Goal: Task Accomplishment & Management: Use online tool/utility

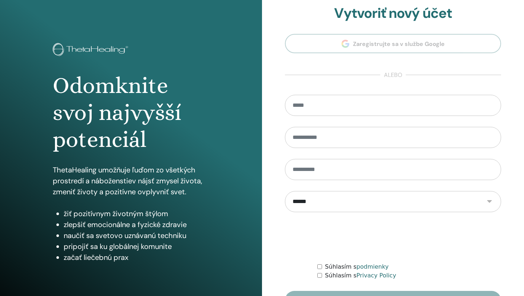
scroll to position [54, 0]
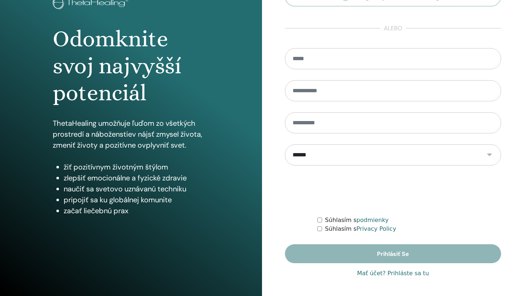
type input "**********"
click at [393, 275] on link "Mať účet? Prihláste sa tu" at bounding box center [393, 273] width 72 height 9
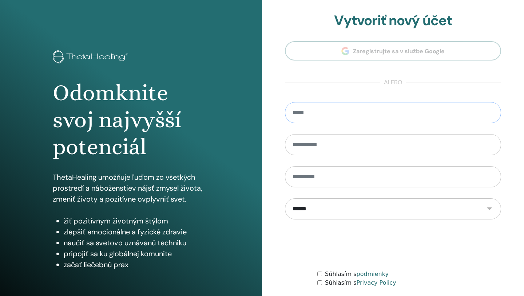
click at [364, 119] on input "email" at bounding box center [393, 112] width 216 height 21
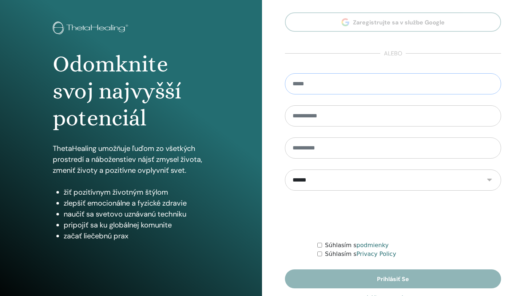
scroll to position [54, 0]
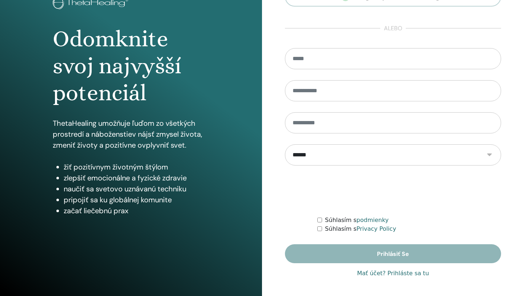
click at [393, 275] on link "Mať účet? Prihláste sa tu" at bounding box center [393, 273] width 72 height 9
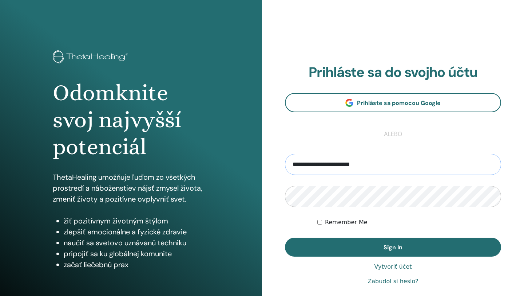
click at [396, 165] on input "**********" at bounding box center [393, 164] width 216 height 21
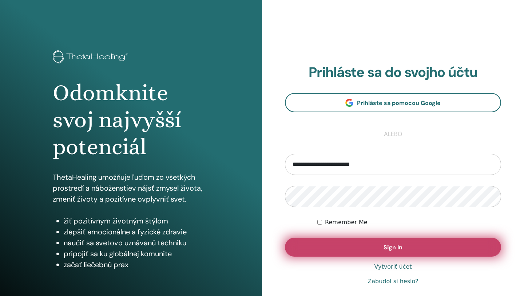
click at [367, 248] on button "Sign In" at bounding box center [393, 246] width 216 height 19
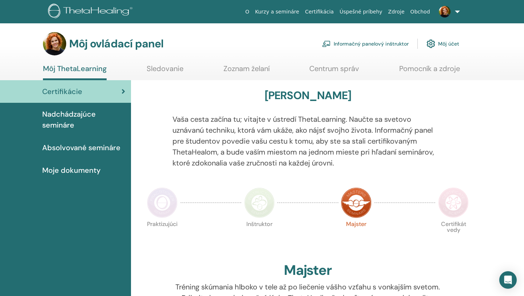
click at [87, 125] on span "Nadchádzajúce semináre" at bounding box center [83, 120] width 83 height 22
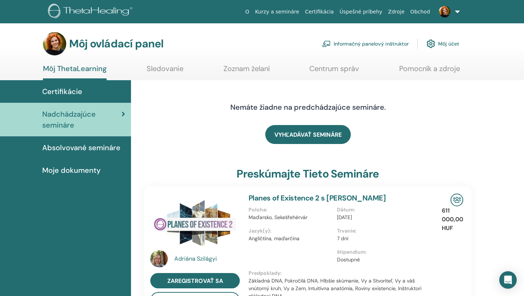
click at [84, 149] on font "Absolvované semináre" at bounding box center [81, 147] width 78 height 9
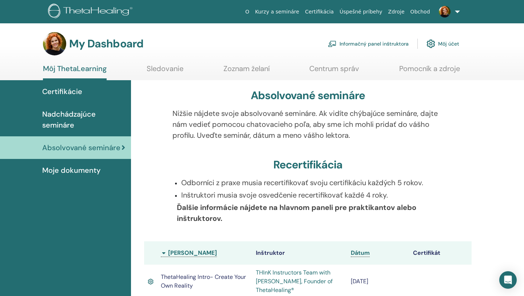
click at [83, 89] on div "Certifikácie" at bounding box center [65, 91] width 119 height 11
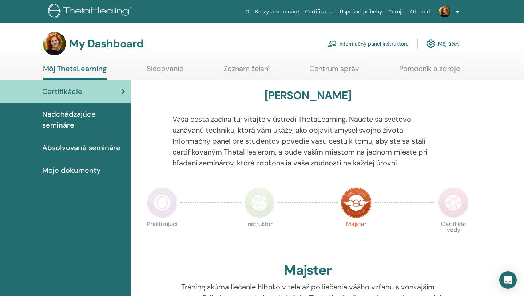
click at [377, 44] on link "Informačný panel inštruktora" at bounding box center [368, 44] width 81 height 16
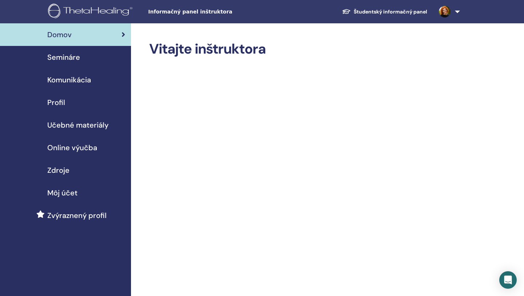
click at [72, 56] on span "Semináre" at bounding box center [63, 57] width 33 height 11
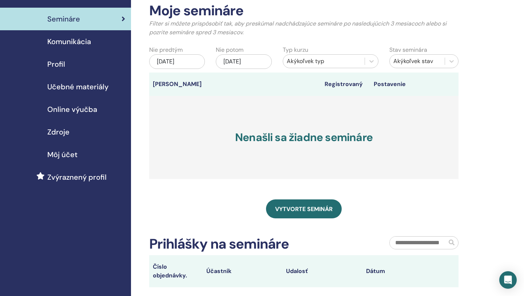
scroll to position [40, 0]
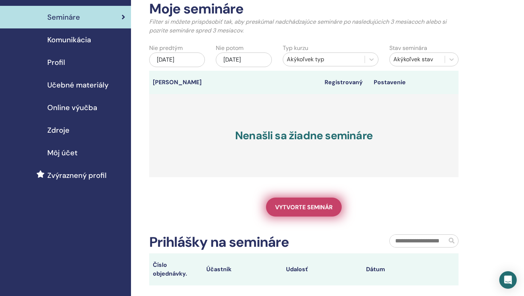
click at [305, 210] on span "Vytvorte seminár" at bounding box center [304, 207] width 58 height 8
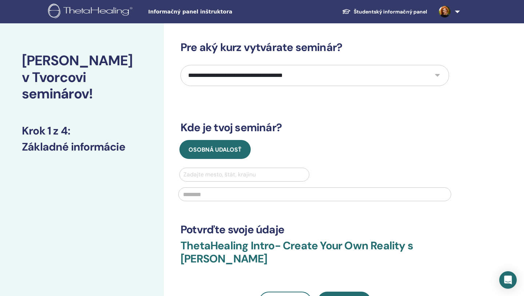
click at [362, 72] on select "**********" at bounding box center [315, 75] width 269 height 21
click at [356, 71] on select "**********" at bounding box center [315, 75] width 269 height 21
click at [377, 77] on select "**********" at bounding box center [315, 75] width 269 height 21
select select "*"
click at [181, 65] on select "**********" at bounding box center [315, 75] width 269 height 21
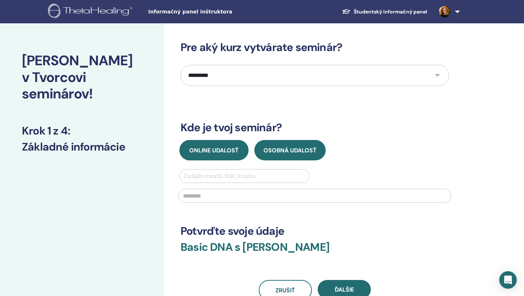
click at [216, 150] on span "Online udalosť" at bounding box center [214, 150] width 50 height 8
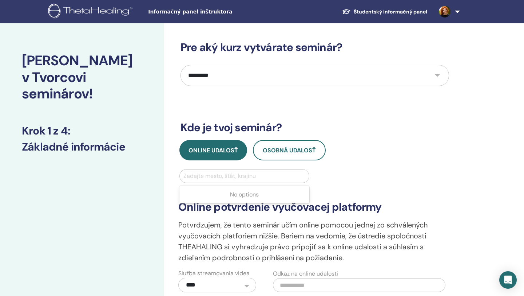
click at [214, 175] on div at bounding box center [245, 176] width 122 height 10
click at [222, 175] on div at bounding box center [245, 176] width 122 height 10
click at [285, 158] on button "Osobná udalosť" at bounding box center [289, 150] width 73 height 20
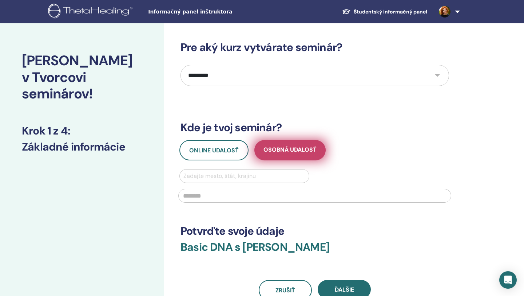
click at [285, 158] on button "Osobná udalosť" at bounding box center [290, 150] width 71 height 20
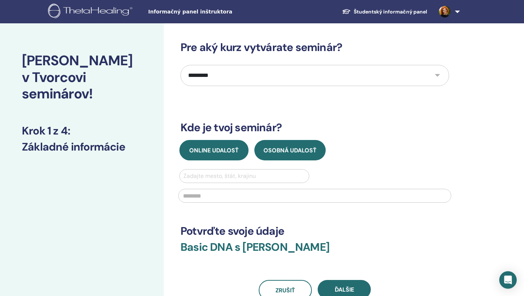
click at [218, 155] on button "Online udalosť" at bounding box center [214, 150] width 69 height 20
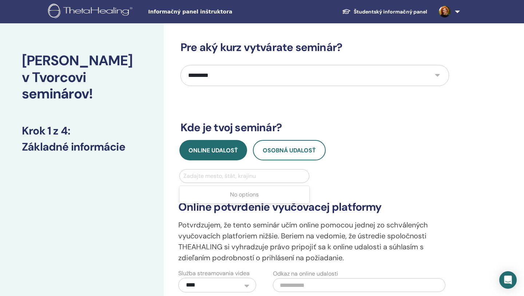
click at [222, 174] on div at bounding box center [245, 176] width 122 height 10
click at [379, 171] on div "**********" at bounding box center [315, 230] width 282 height 123
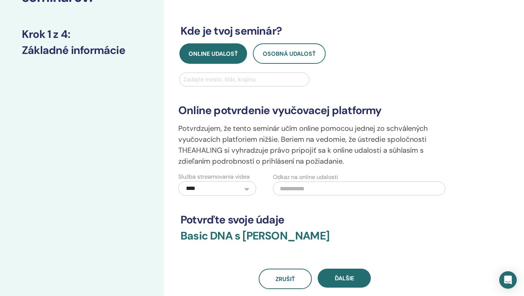
scroll to position [99, 0]
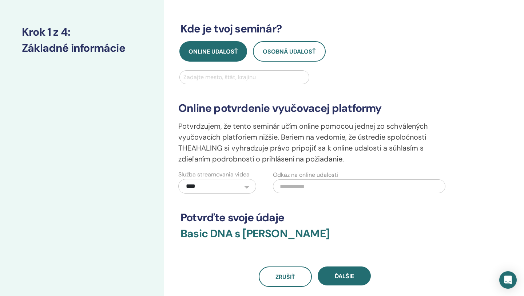
click at [324, 183] on input "text" at bounding box center [359, 186] width 173 height 14
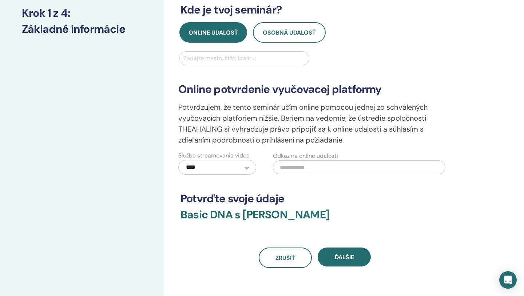
scroll to position [119, 0]
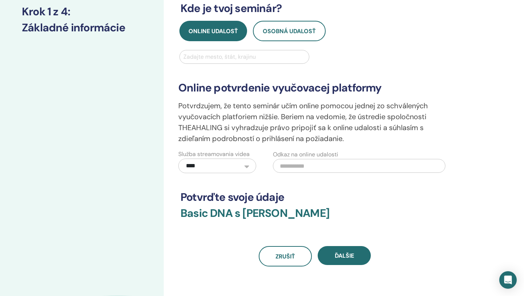
click at [300, 161] on input "text" at bounding box center [359, 166] width 173 height 14
paste input "**********"
type input "**********"
click at [408, 197] on h3 "Potvrďte svoje údaje" at bounding box center [315, 196] width 269 height 13
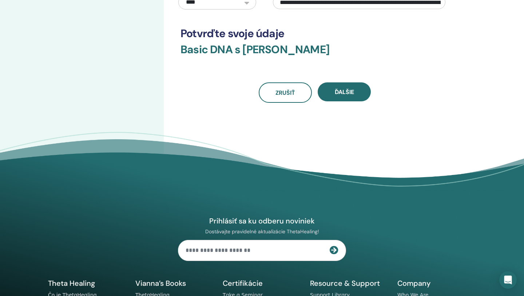
scroll to position [285, 0]
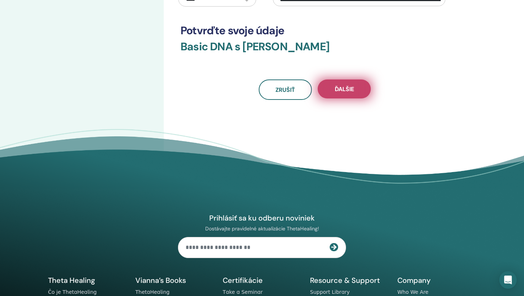
click at [348, 88] on span "Ďalšie" at bounding box center [344, 89] width 19 height 8
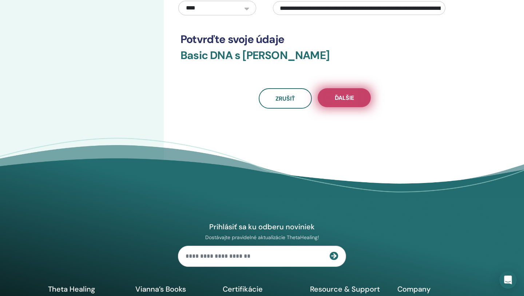
click at [342, 102] on button "Ďalšie" at bounding box center [344, 97] width 53 height 19
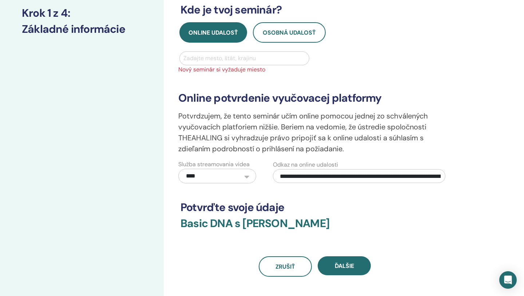
scroll to position [116, 0]
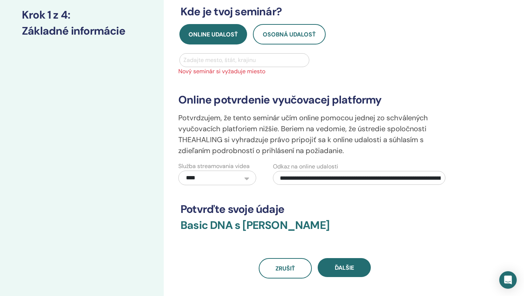
click at [260, 59] on div at bounding box center [245, 60] width 122 height 10
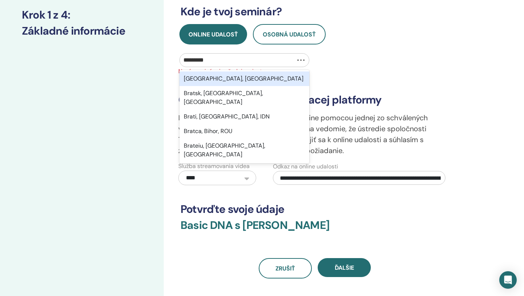
type input "**********"
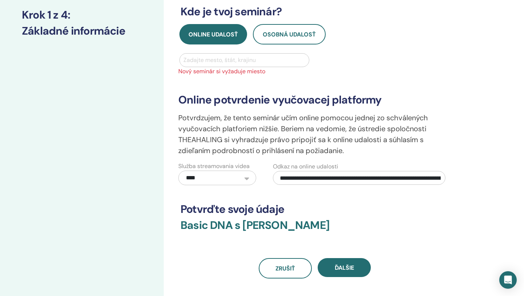
click at [246, 66] on div "Zadajte mesto, štát, krajinu" at bounding box center [244, 60] width 129 height 13
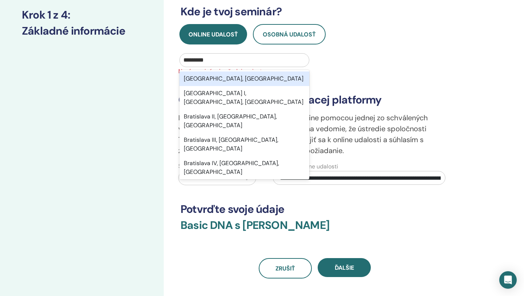
type input "**********"
click at [237, 79] on div "Bratislava, SVK" at bounding box center [245, 78] width 130 height 15
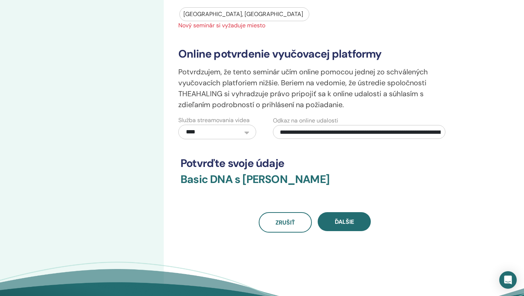
scroll to position [166, 0]
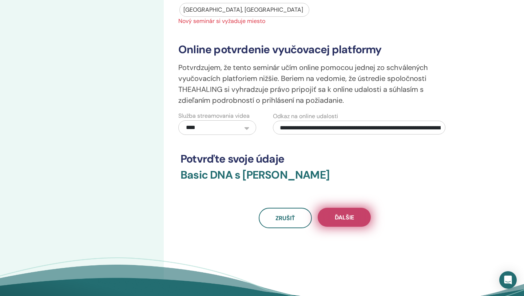
click at [351, 215] on span "Ďalšie" at bounding box center [344, 217] width 19 height 8
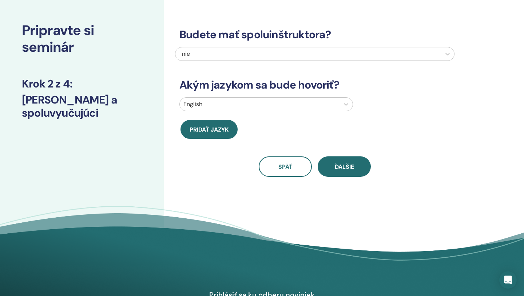
scroll to position [0, 0]
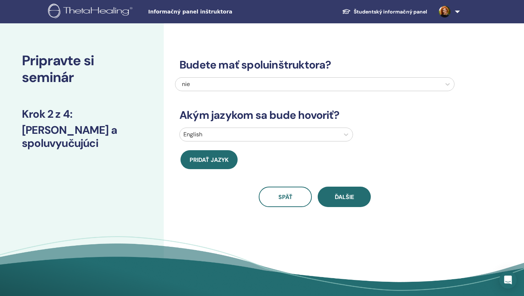
click at [277, 86] on div "nie" at bounding box center [288, 84] width 213 height 9
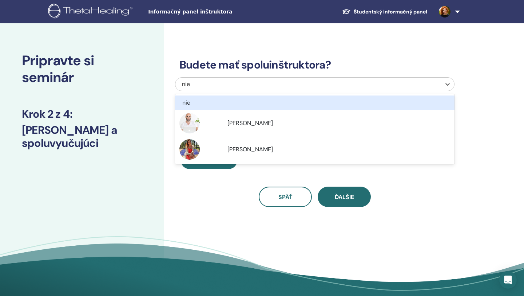
click at [360, 58] on h3 "Budete mať spoluinštruktora?" at bounding box center [315, 64] width 280 height 13
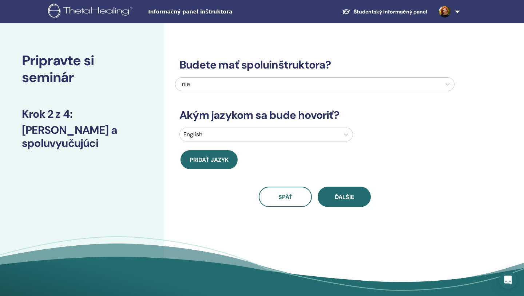
click at [285, 131] on div at bounding box center [260, 134] width 153 height 10
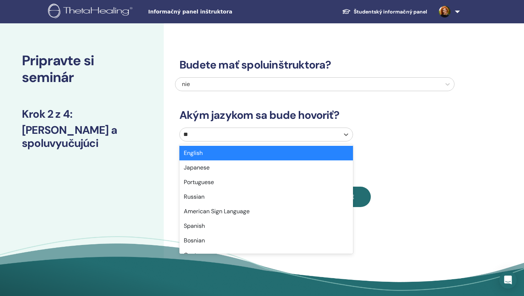
type input "***"
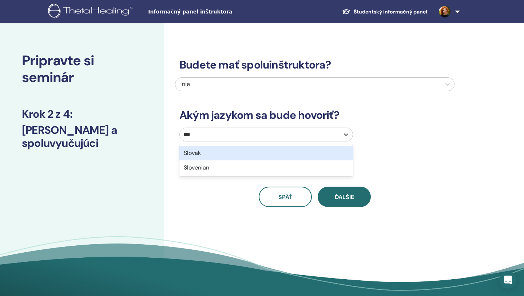
click at [238, 153] on div "Slovak" at bounding box center [267, 153] width 174 height 15
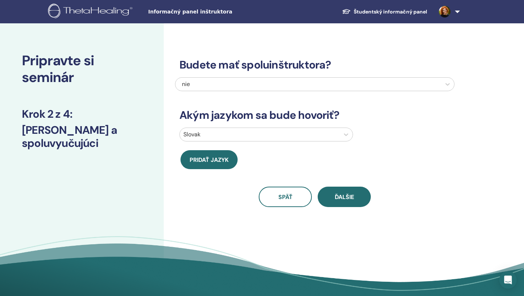
click at [241, 135] on div at bounding box center [260, 134] width 153 height 10
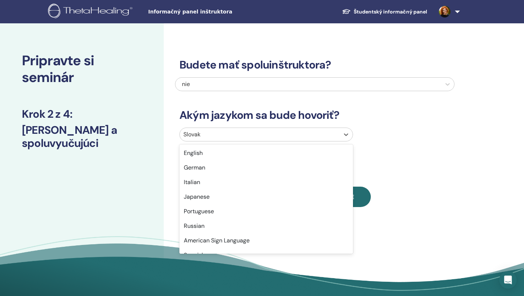
scroll to position [450, 0]
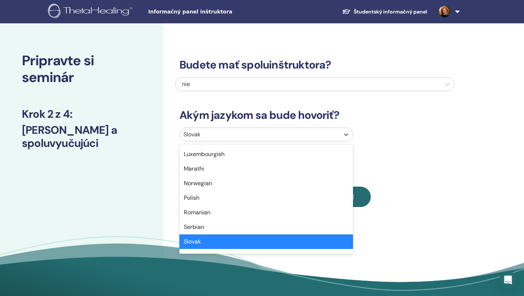
click at [426, 115] on h3 "Akým jazykom sa bude hovoriť?" at bounding box center [315, 115] width 280 height 13
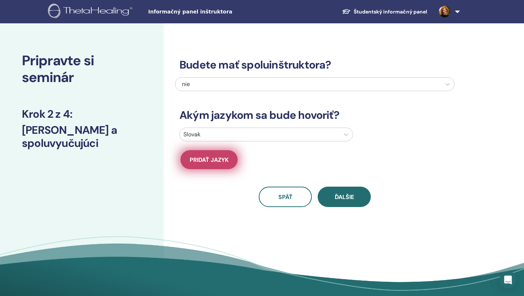
click at [217, 155] on button "Pridať jazyk" at bounding box center [209, 159] width 57 height 19
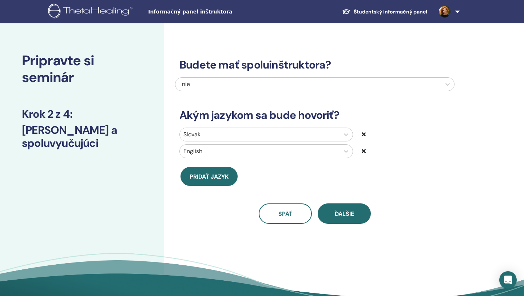
click at [220, 152] on div at bounding box center [260, 151] width 153 height 10
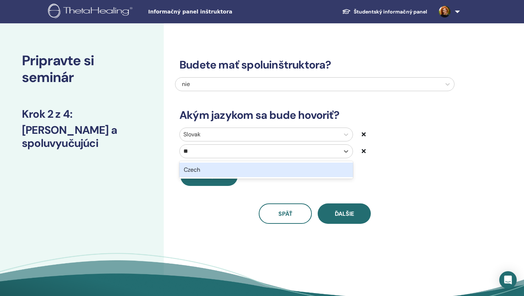
type input "***"
click at [212, 169] on div "Czech" at bounding box center [267, 169] width 174 height 15
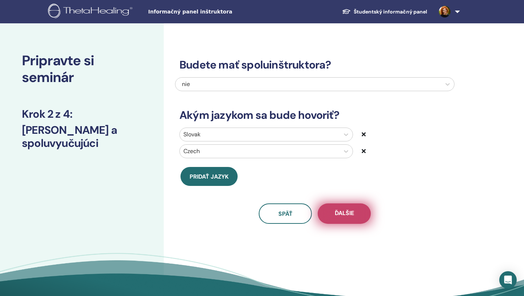
click at [341, 218] on button "Ďalšie" at bounding box center [344, 213] width 53 height 20
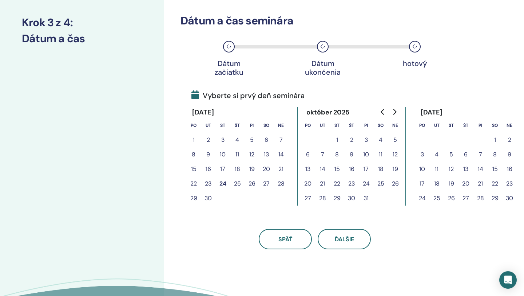
scroll to position [94, 0]
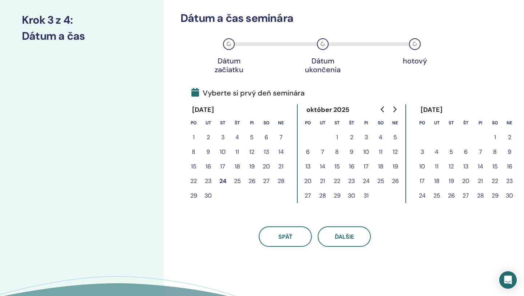
click at [254, 181] on button "26" at bounding box center [252, 181] width 15 height 15
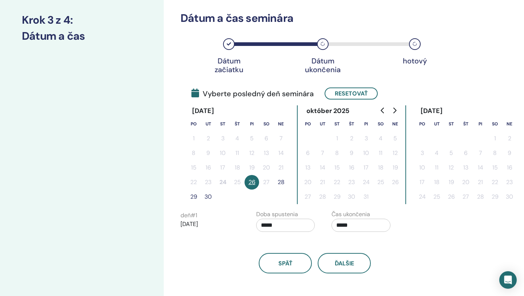
click at [282, 181] on button "28" at bounding box center [281, 182] width 15 height 15
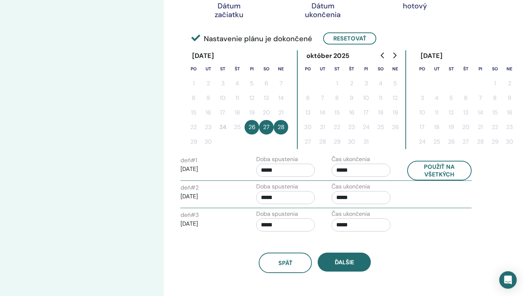
scroll to position [150, 0]
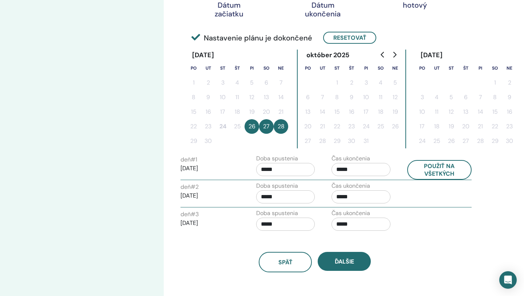
click at [280, 166] on input "*****" at bounding box center [285, 169] width 59 height 13
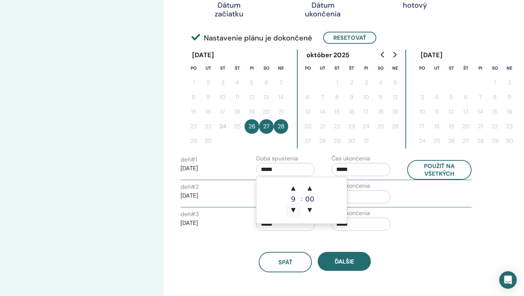
click at [294, 210] on span "▼" at bounding box center [293, 209] width 15 height 15
type input "*****"
click at [367, 167] on input "*****" at bounding box center [361, 169] width 59 height 13
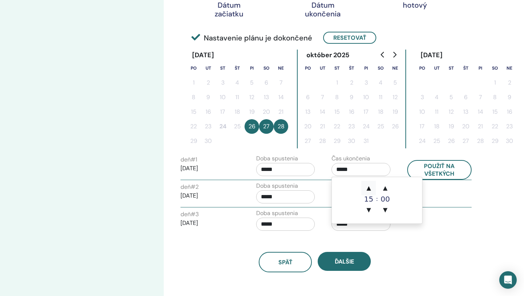
click at [370, 188] on span "▲" at bounding box center [369, 188] width 15 height 15
type input "*****"
click at [437, 245] on div "späť Ďalšie" at bounding box center [315, 253] width 280 height 38
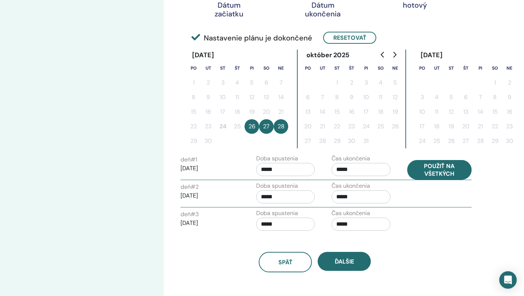
click at [433, 168] on button "Použiť na všetkých" at bounding box center [439, 170] width 65 height 20
type input "*****"
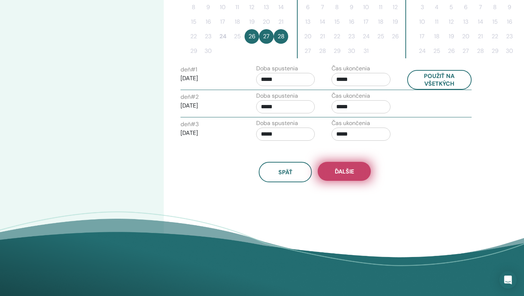
click at [352, 174] on span "Ďalšie" at bounding box center [344, 171] width 19 height 8
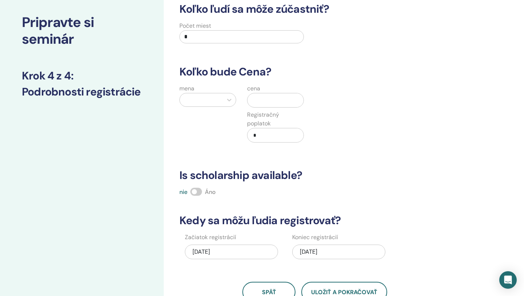
scroll to position [0, 0]
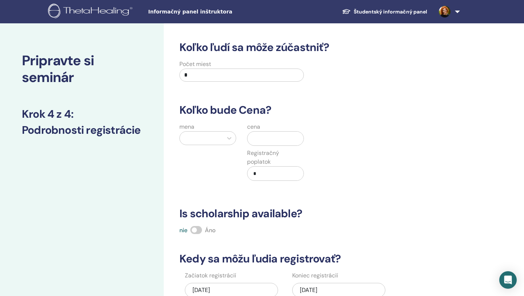
click at [194, 76] on input "*" at bounding box center [242, 74] width 125 height 13
type input "*"
click at [288, 90] on div "Koľko ľudí sa môže zúčastniť? Počet miest * Koľko bude Cena? mena cena Registra…" at bounding box center [315, 190] width 280 height 299
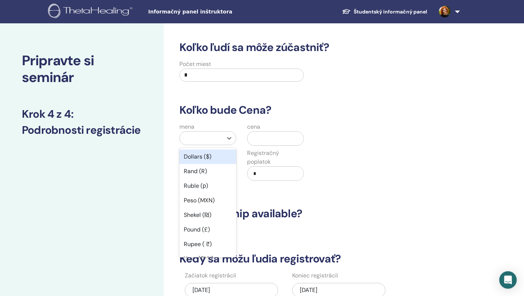
click at [200, 142] on div at bounding box center [202, 138] width 36 height 10
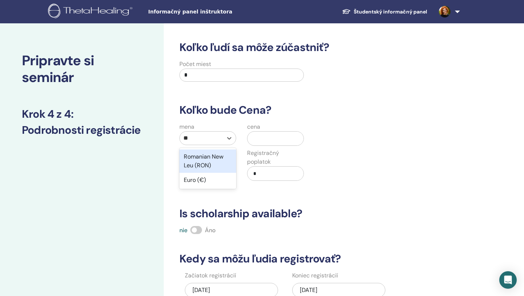
type input "***"
click at [212, 160] on div "Euro (€)" at bounding box center [208, 156] width 57 height 15
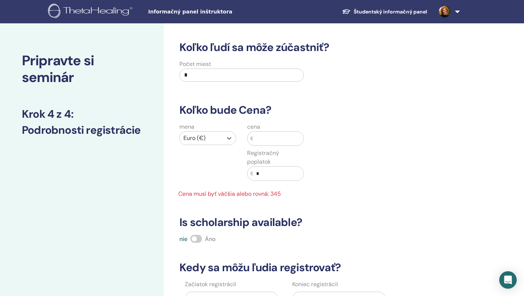
click at [261, 141] on input "text" at bounding box center [278, 138] width 50 height 14
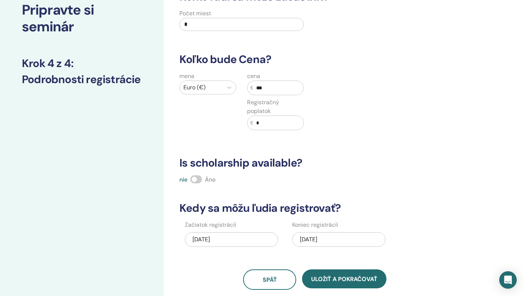
scroll to position [52, 0]
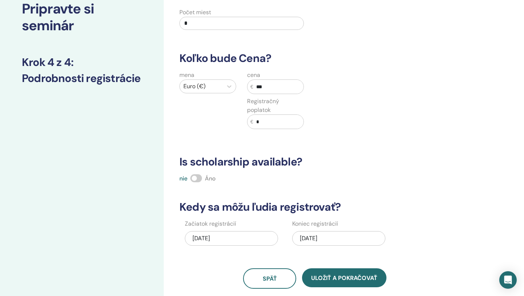
type input "***"
click at [198, 174] on span at bounding box center [196, 178] width 12 height 8
click at [200, 174] on span at bounding box center [196, 178] width 12 height 8
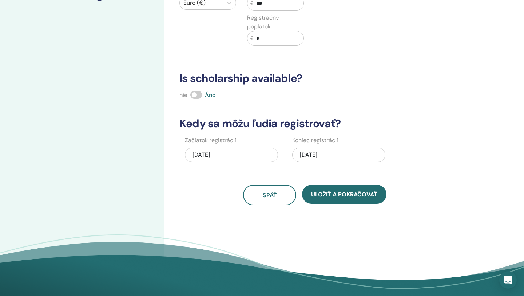
scroll to position [145, 0]
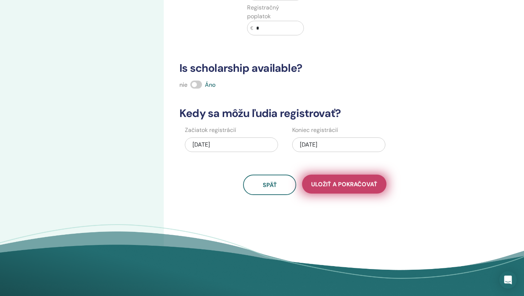
click at [354, 180] on span "Uložiť a pokračovať" at bounding box center [344, 184] width 66 height 8
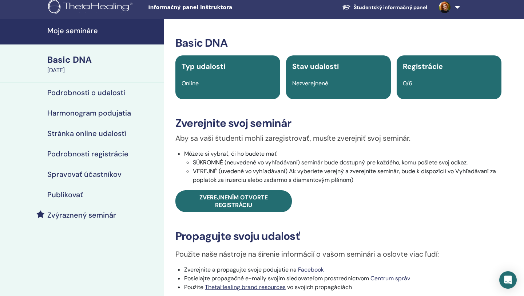
scroll to position [5, 0]
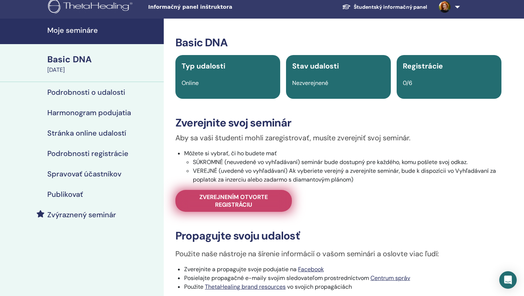
click at [231, 204] on span "Zverejnením otvorte registráciu" at bounding box center [234, 200] width 98 height 15
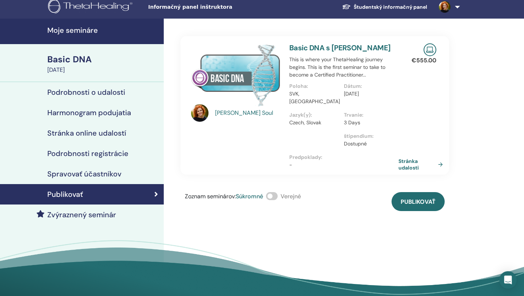
click at [278, 192] on span at bounding box center [272, 196] width 12 height 8
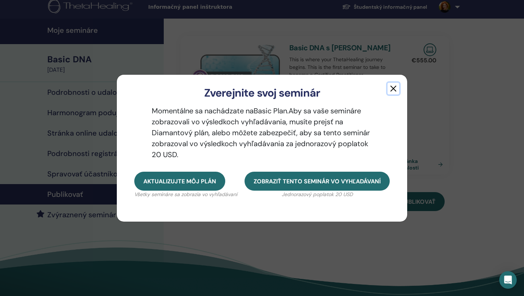
click at [396, 90] on button "button" at bounding box center [394, 89] width 12 height 12
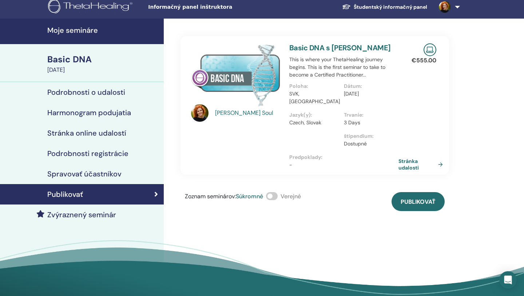
click at [271, 192] on span at bounding box center [272, 196] width 12 height 8
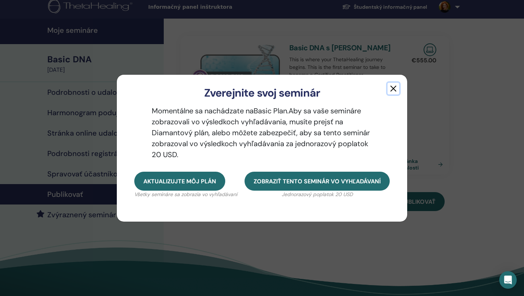
click at [395, 88] on button "button" at bounding box center [394, 89] width 12 height 12
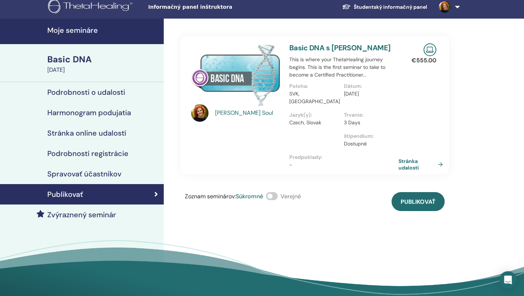
click at [276, 192] on span at bounding box center [272, 196] width 12 height 8
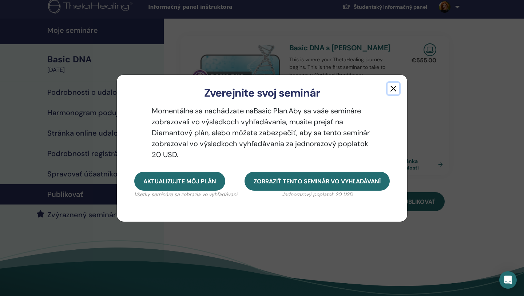
click at [397, 87] on button "button" at bounding box center [394, 89] width 12 height 12
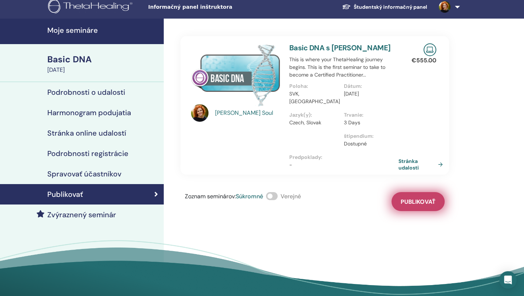
click at [415, 198] on span "Publikovať" at bounding box center [418, 202] width 35 height 8
click at [410, 158] on link "Stránka udalosti" at bounding box center [423, 164] width 47 height 13
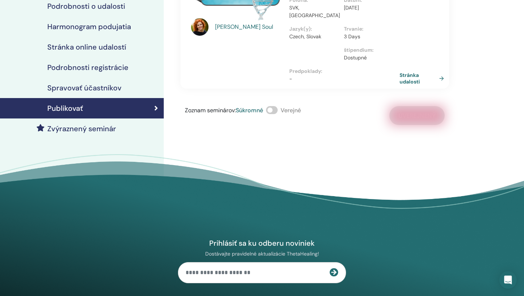
scroll to position [93, 0]
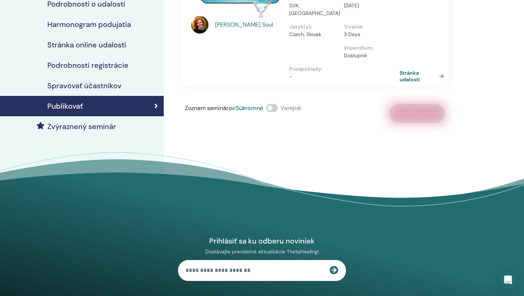
click at [441, 70] on link "Stránka udalosti" at bounding box center [423, 76] width 47 height 13
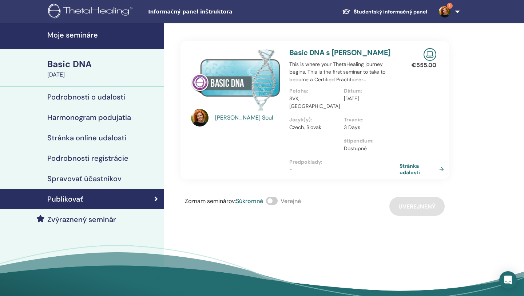
click at [406, 163] on link "Stránka udalosti" at bounding box center [423, 168] width 47 height 13
click at [480, 70] on div "Silvia Soul Basic DNA s Silvia Soul This is where your ThetaHealing journey beg…" at bounding box center [339, 170] width 350 height 294
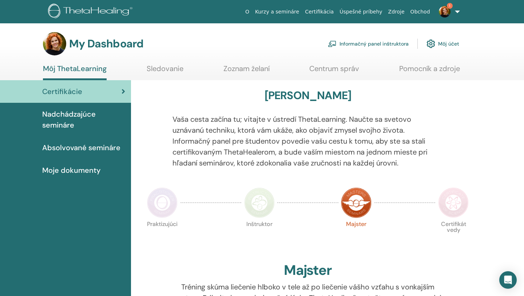
click at [364, 44] on link "Informačný panel inštruktora" at bounding box center [368, 44] width 81 height 16
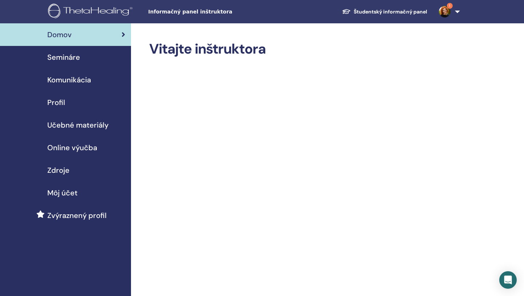
click at [67, 61] on span "Semináre" at bounding box center [63, 57] width 33 height 11
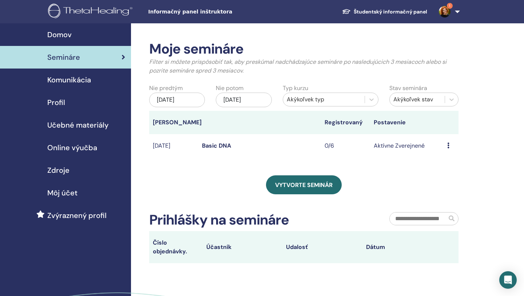
click at [329, 145] on td "0/6" at bounding box center [345, 146] width 49 height 24
drag, startPoint x: 323, startPoint y: 146, endPoint x: 336, endPoint y: 146, distance: 12.4
click at [336, 146] on td "0/6" at bounding box center [345, 146] width 49 height 24
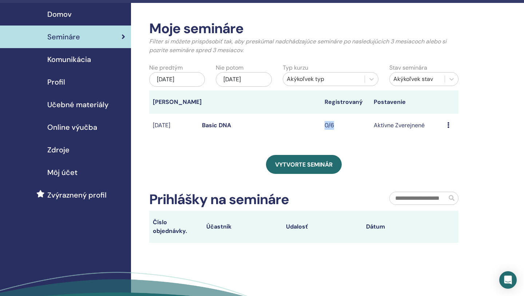
scroll to position [4, 0]
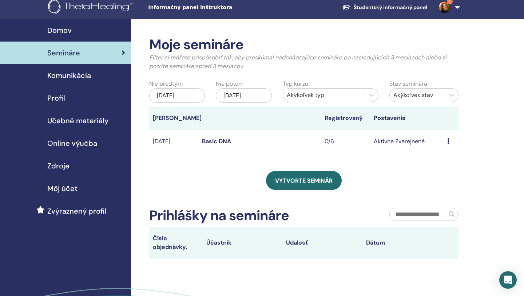
click at [450, 139] on div "Náhľad Upraviť Účastníci Zrušiť" at bounding box center [452, 141] width 8 height 9
click at [417, 171] on div "Vytvorte seminár" at bounding box center [303, 180] width 309 height 19
click at [448, 142] on icon at bounding box center [449, 141] width 2 height 6
click at [441, 168] on link "Účastníci" at bounding box center [443, 170] width 25 height 8
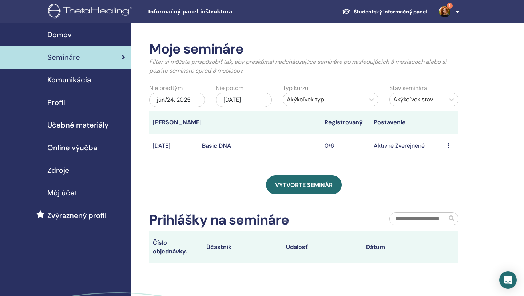
click at [71, 30] on div "Domov" at bounding box center [65, 34] width 119 height 11
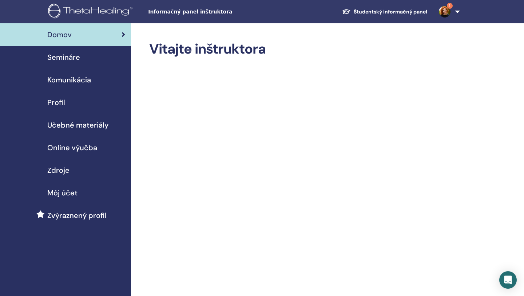
click at [102, 55] on div "Semináre" at bounding box center [65, 57] width 119 height 11
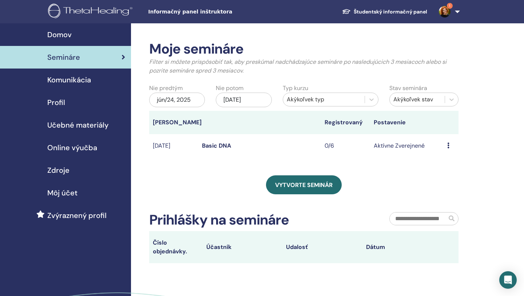
click at [450, 145] on icon at bounding box center [449, 145] width 2 height 6
click at [438, 174] on link "Účastníci" at bounding box center [445, 173] width 25 height 8
